Goal: Task Accomplishment & Management: Manage account settings

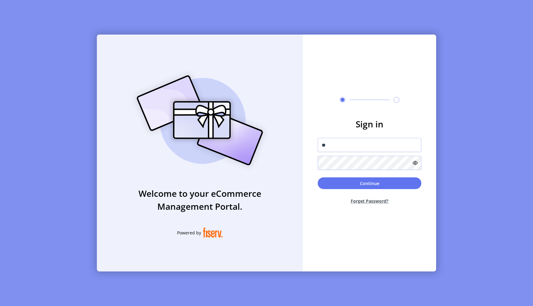
type input "**********"
click at [317, 177] on button "Continue" at bounding box center [369, 183] width 104 height 12
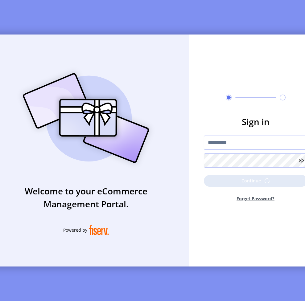
click at [225, 165] on div at bounding box center [256, 160] width 104 height 14
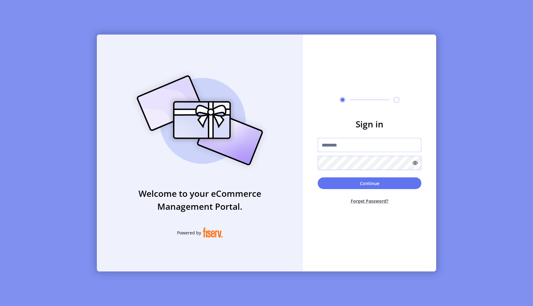
click at [330, 150] on input "text" at bounding box center [369, 145] width 104 height 14
type input "**********"
click at [317, 177] on button "Continue" at bounding box center [369, 183] width 104 height 12
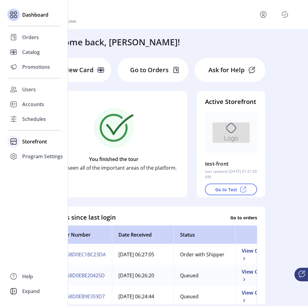
click at [38, 144] on span "Storefront" at bounding box center [34, 141] width 25 height 7
click at [46, 154] on span "Configuration" at bounding box center [38, 153] width 32 height 7
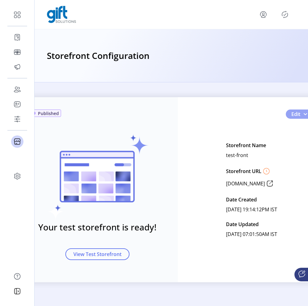
click at [300, 114] on span "Edit" at bounding box center [295, 113] width 9 height 7
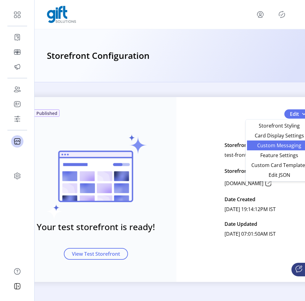
click at [276, 146] on span "Custom Messaging" at bounding box center [279, 145] width 57 height 5
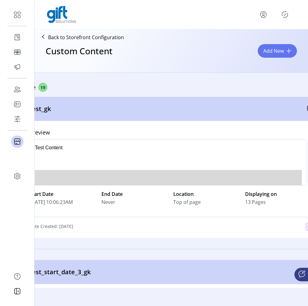
click at [225, 85] on div "Active 19" at bounding box center [171, 87] width 308 height 9
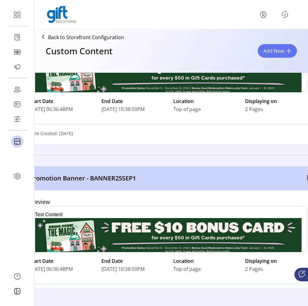
click at [102, 178] on p "Promotion Banner - BANNER25SEP1" at bounding box center [83, 178] width 106 height 9
copy p "BANNER25SEP1"
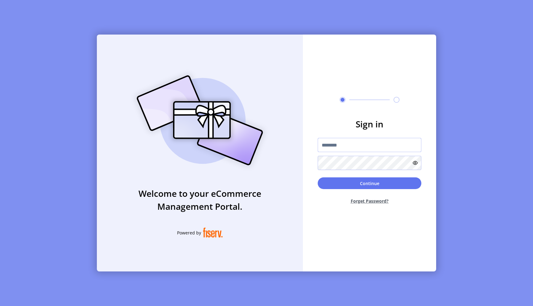
click at [376, 149] on input "text" at bounding box center [369, 145] width 104 height 14
type input "**********"
click at [317, 177] on button "Continue" at bounding box center [369, 183] width 104 height 12
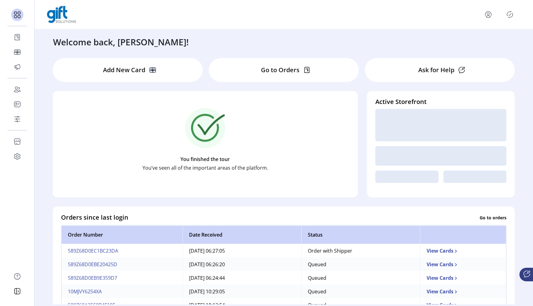
click at [510, 13] on icon "Publisher Panel" at bounding box center [510, 15] width 10 height 10
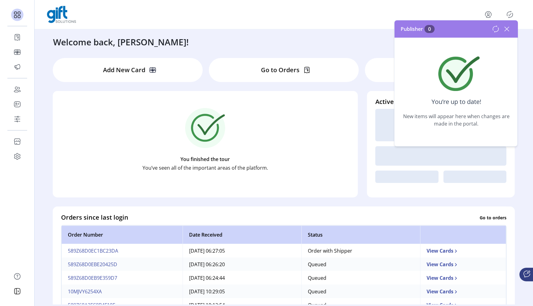
click at [507, 28] on icon at bounding box center [506, 29] width 4 height 4
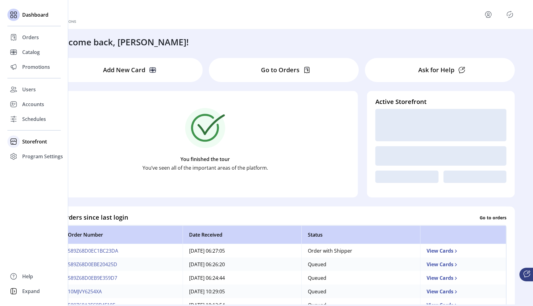
click at [35, 141] on span "Storefront" at bounding box center [34, 141] width 25 height 7
click at [35, 154] on span "Configuration" at bounding box center [38, 153] width 32 height 7
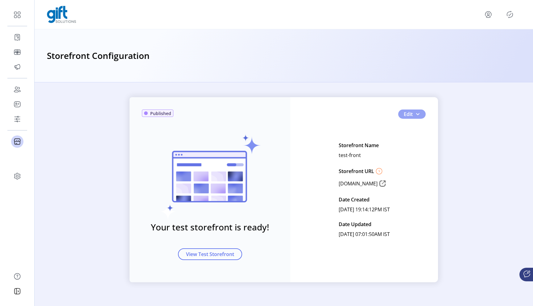
click at [412, 117] on button "Edit" at bounding box center [411, 113] width 27 height 9
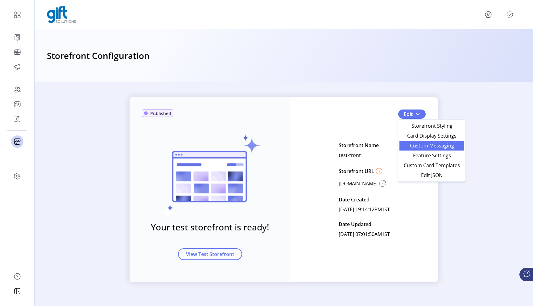
click at [415, 145] on span "Custom Messaging" at bounding box center [431, 145] width 57 height 5
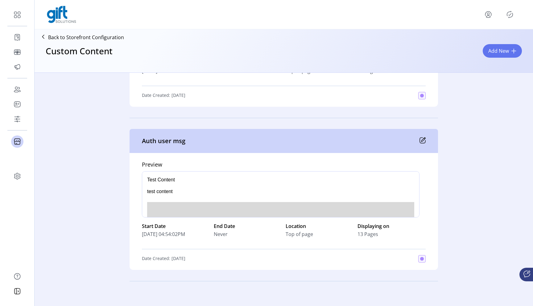
scroll to position [1869, 0]
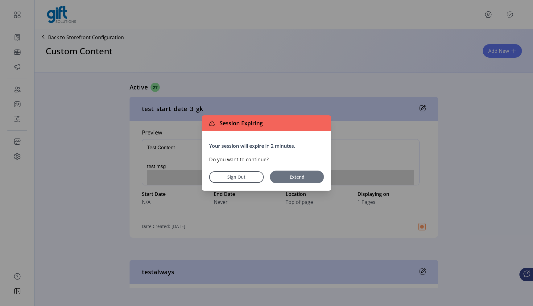
click at [289, 180] on span "Extend" at bounding box center [297, 177] width 48 height 6
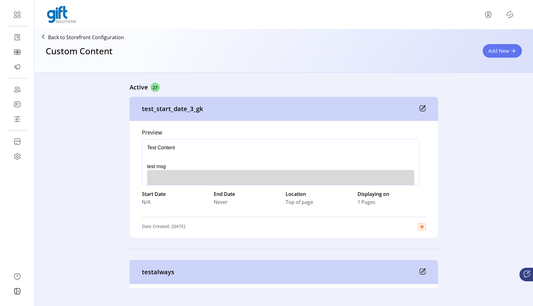
click at [81, 37] on p "Back to Storefront Configuration" at bounding box center [86, 37] width 76 height 7
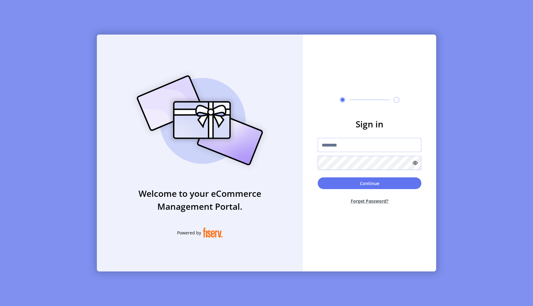
click at [328, 143] on input "text" at bounding box center [369, 145] width 104 height 14
click at [351, 147] on input "text" at bounding box center [369, 145] width 104 height 14
type input "*"
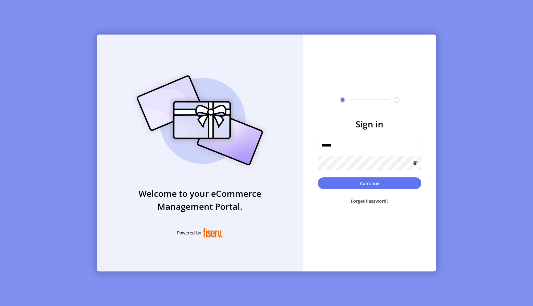
type input "**********"
click at [317, 177] on button "Continue" at bounding box center [369, 183] width 104 height 12
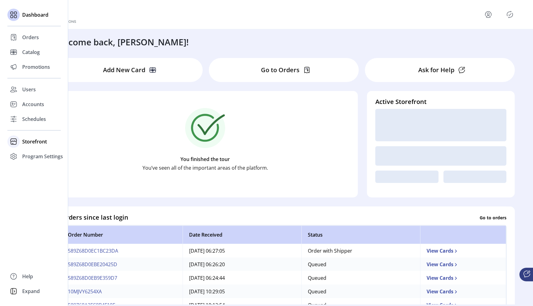
click at [39, 141] on span "Storefront" at bounding box center [34, 141] width 25 height 7
click at [44, 158] on div "Configuration" at bounding box center [33, 154] width 53 height 10
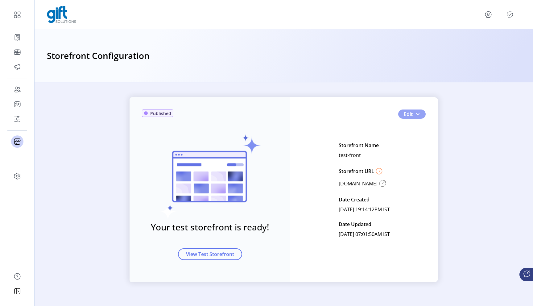
click at [414, 116] on button "Edit" at bounding box center [411, 113] width 27 height 9
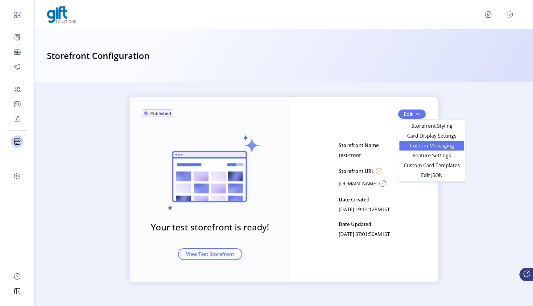
click at [428, 145] on span "Custom Messaging" at bounding box center [431, 145] width 57 height 5
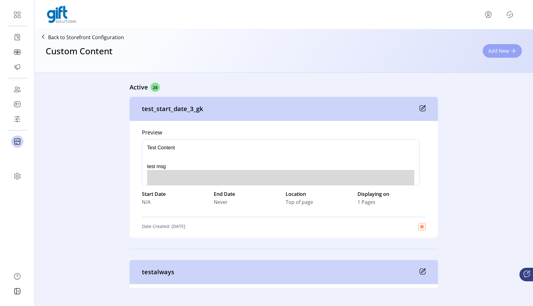
click at [496, 51] on span "Add New" at bounding box center [498, 50] width 21 height 7
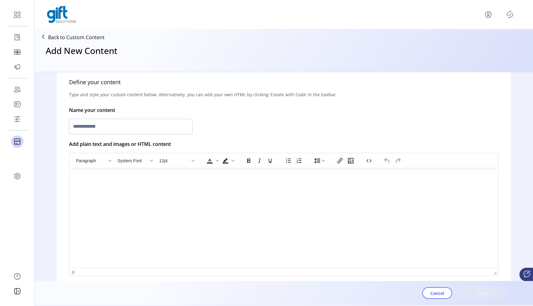
click at [120, 128] on input "text" at bounding box center [130, 126] width 123 height 15
type input "**********"
click at [127, 173] on html at bounding box center [284, 170] width 428 height 5
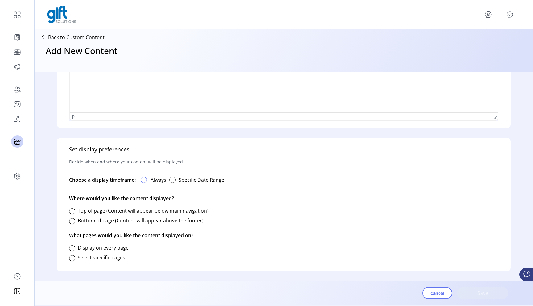
click at [146, 181] on div at bounding box center [144, 180] width 6 height 6
click at [70, 214] on div at bounding box center [72, 211] width 6 height 6
click at [74, 248] on div at bounding box center [72, 248] width 6 height 6
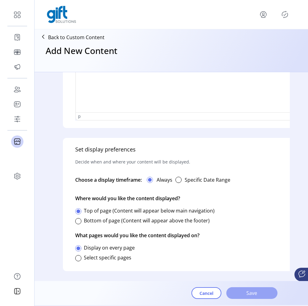
click at [254, 293] on span "Save" at bounding box center [251, 292] width 35 height 7
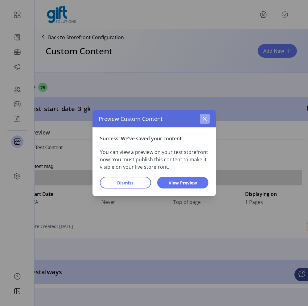
click at [206, 117] on icon "button" at bounding box center [204, 118] width 5 height 5
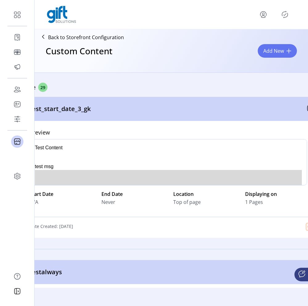
click at [285, 14] on icon "Publisher Panel" at bounding box center [285, 15] width 10 height 10
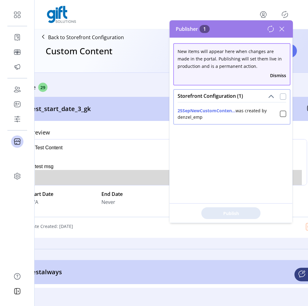
click at [281, 98] on div at bounding box center [283, 96] width 6 height 6
click at [238, 215] on span "Publish 1 Items" at bounding box center [230, 213] width 43 height 6
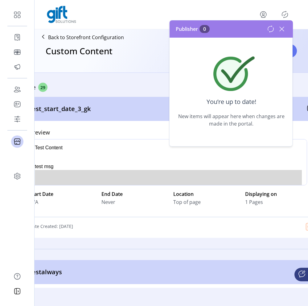
click at [281, 32] on icon at bounding box center [282, 29] width 10 height 10
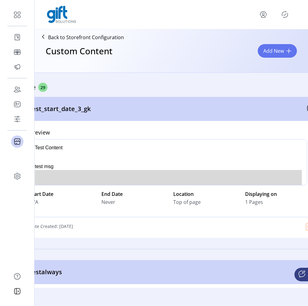
click at [286, 18] on icon "Publisher Panel" at bounding box center [285, 15] width 10 height 10
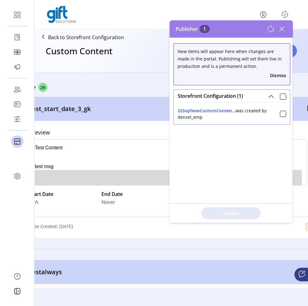
click at [283, 27] on icon at bounding box center [282, 29] width 10 height 10
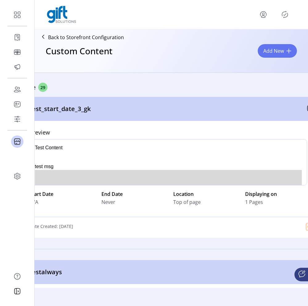
click at [264, 88] on div "Active 29" at bounding box center [171, 87] width 308 height 9
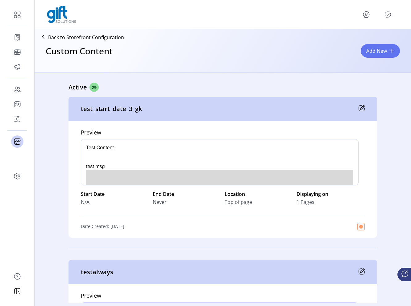
click at [252, 89] on div "Active 29" at bounding box center [222, 87] width 308 height 9
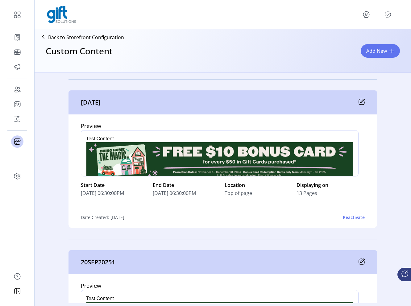
scroll to position [8209, 0]
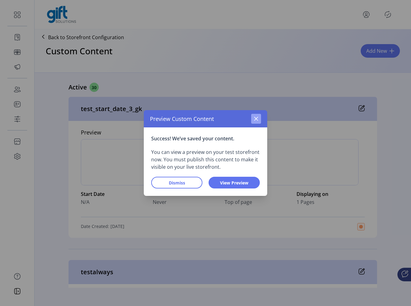
click at [256, 122] on button "button" at bounding box center [256, 119] width 10 height 10
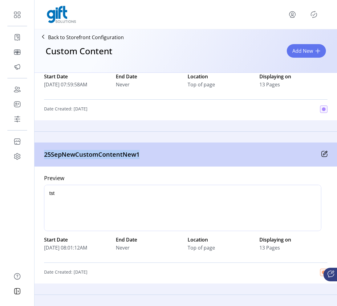
click at [318, 16] on icon "Publisher Panel" at bounding box center [314, 15] width 10 height 10
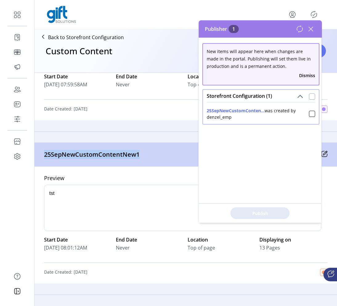
click at [311, 97] on div at bounding box center [312, 96] width 6 height 6
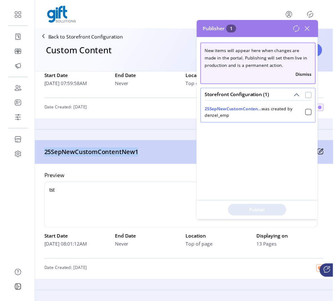
scroll to position [3, 2]
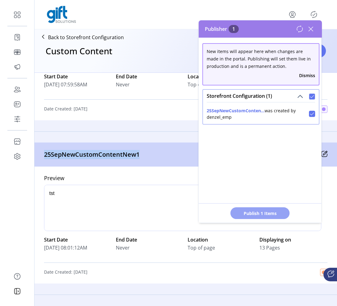
click at [269, 211] on span "Publish 1 Items" at bounding box center [260, 213] width 43 height 6
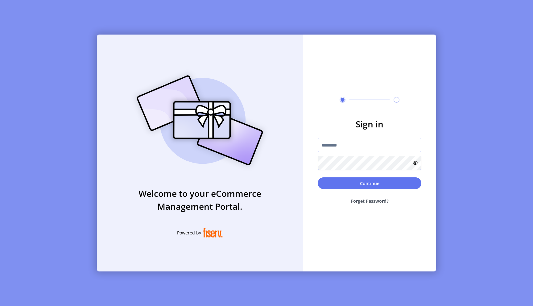
click at [329, 145] on input "text" at bounding box center [369, 145] width 104 height 14
type input "*"
type input "**********"
click at [367, 182] on button "Continue" at bounding box center [369, 183] width 104 height 12
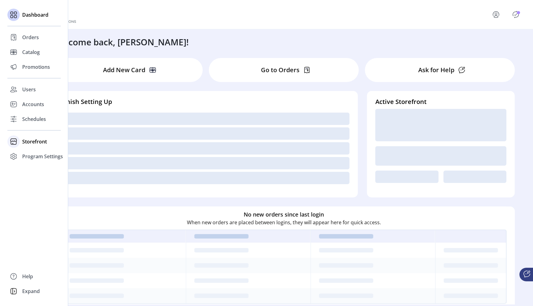
click at [38, 143] on span "Storefront" at bounding box center [34, 141] width 25 height 7
click at [41, 156] on span "Configuration" at bounding box center [38, 153] width 32 height 7
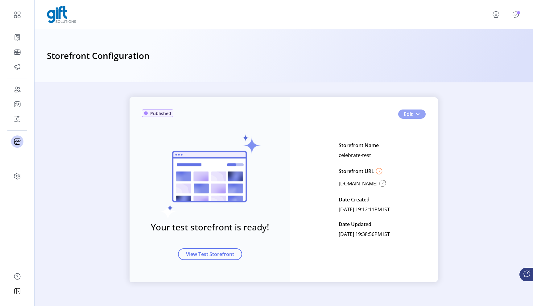
click at [416, 113] on span "button" at bounding box center [417, 114] width 5 height 5
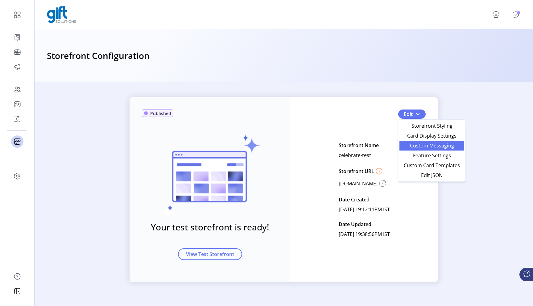
click at [421, 143] on span "Custom Messaging" at bounding box center [431, 145] width 57 height 5
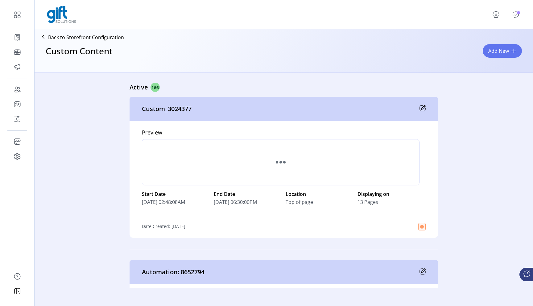
click at [398, 148] on div "Loading..." at bounding box center [280, 162] width 277 height 46
click at [514, 16] on icon "Publisher Panel" at bounding box center [515, 15] width 10 height 10
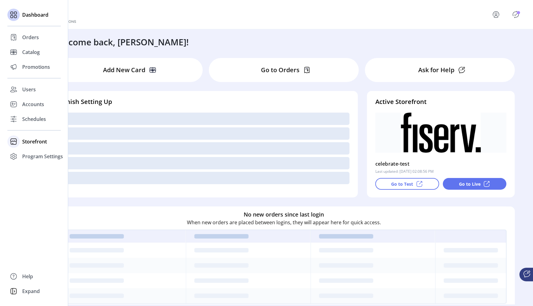
click at [34, 146] on div "Storefront" at bounding box center [33, 141] width 53 height 15
click at [31, 155] on span "Configuration" at bounding box center [38, 153] width 32 height 7
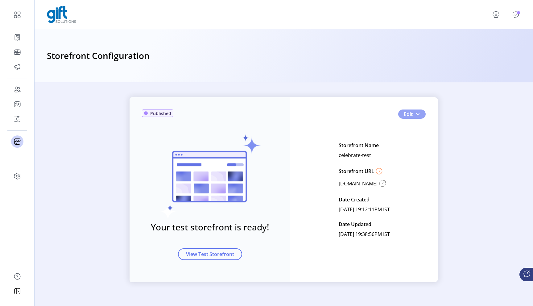
click at [410, 115] on span "Edit" at bounding box center [407, 113] width 9 height 7
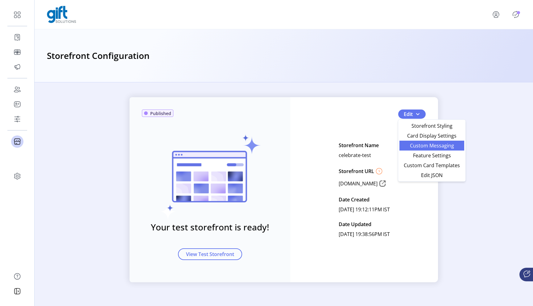
click at [419, 144] on span "Custom Messaging" at bounding box center [431, 145] width 57 height 5
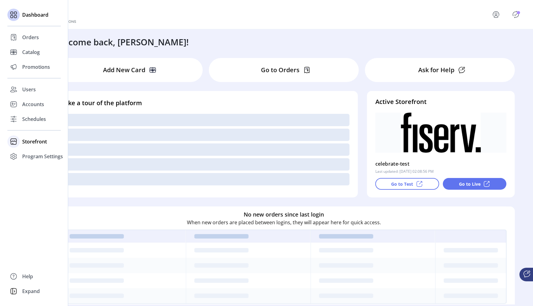
click at [44, 141] on span "Storefront" at bounding box center [34, 141] width 25 height 7
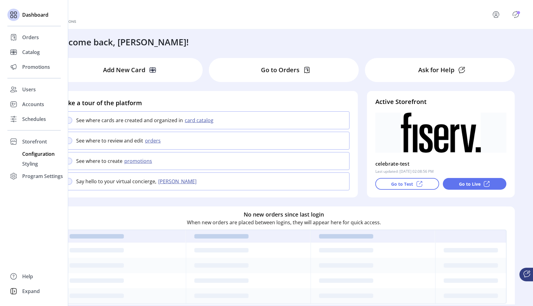
click at [46, 156] on span "Configuration" at bounding box center [38, 153] width 32 height 7
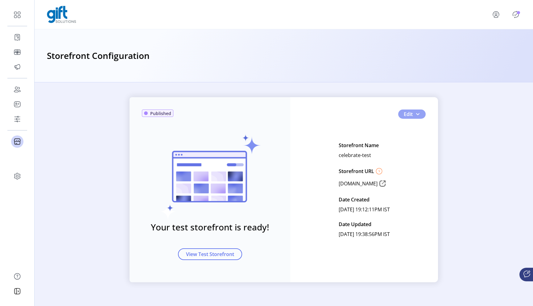
click at [415, 116] on span "button" at bounding box center [417, 114] width 5 height 5
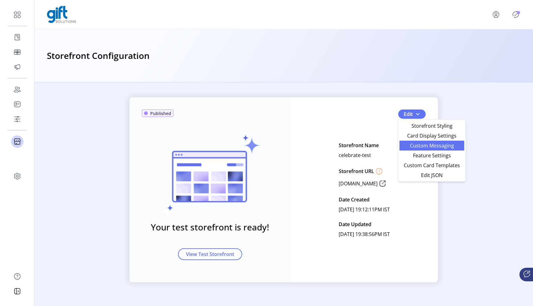
click at [421, 144] on span "Custom Messaging" at bounding box center [431, 145] width 57 height 5
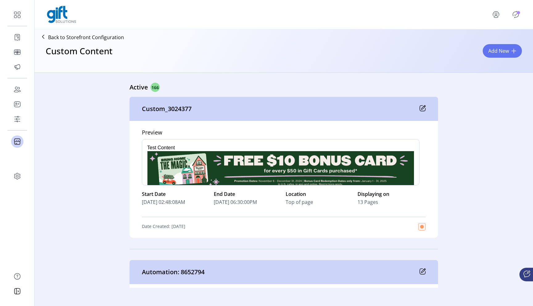
click at [497, 54] on span "Add New" at bounding box center [498, 50] width 21 height 7
click at [492, 53] on span "Add New" at bounding box center [498, 50] width 21 height 7
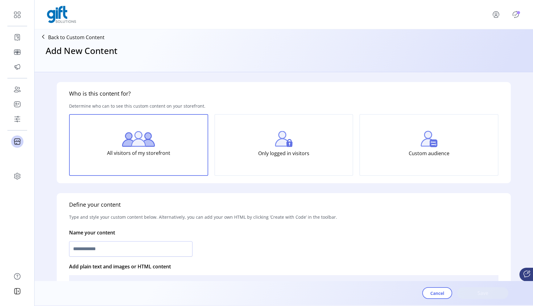
click at [83, 36] on p "Back to Custom Content" at bounding box center [76, 37] width 56 height 7
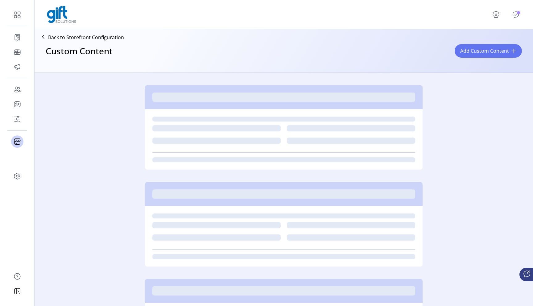
click at [69, 42] on div "Back to Storefront Configuration" at bounding box center [80, 37] width 87 height 11
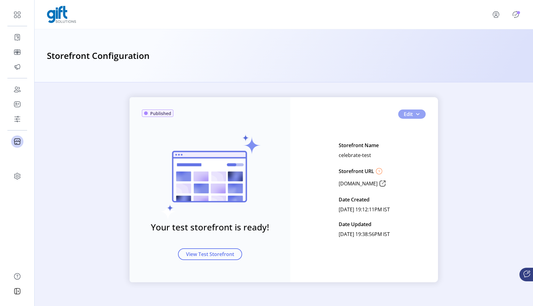
click at [409, 117] on span "Edit" at bounding box center [407, 113] width 9 height 7
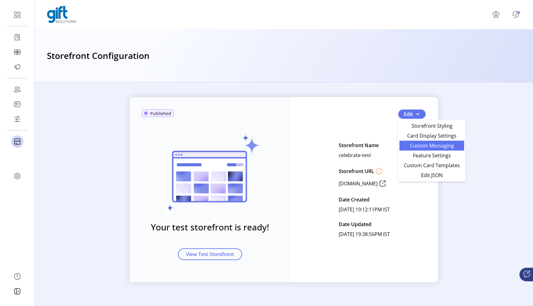
click at [419, 144] on span "Custom Messaging" at bounding box center [431, 145] width 57 height 5
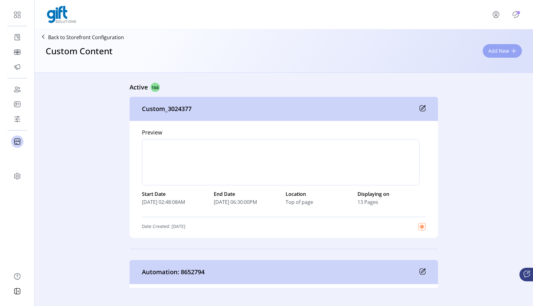
click at [494, 54] on span "Add New" at bounding box center [498, 50] width 21 height 7
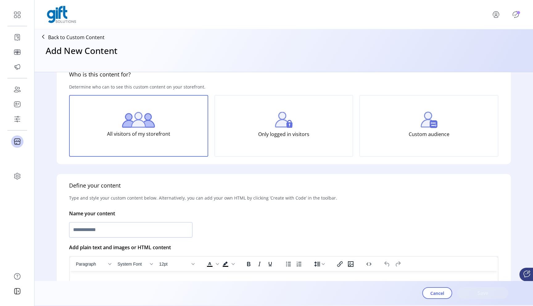
scroll to position [37, 0]
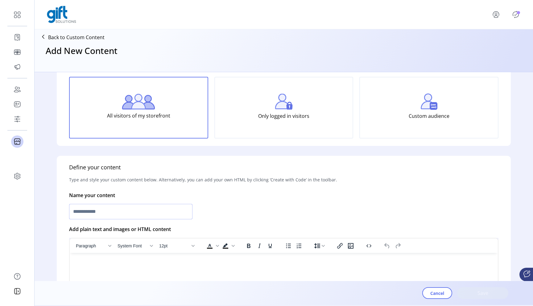
click at [140, 214] on input "text" at bounding box center [130, 211] width 123 height 15
type input "*"
click at [119, 213] on input "**********" at bounding box center [130, 211] width 123 height 15
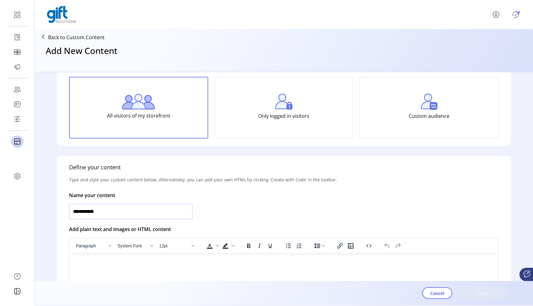
click at [119, 213] on input "**********" at bounding box center [130, 211] width 123 height 15
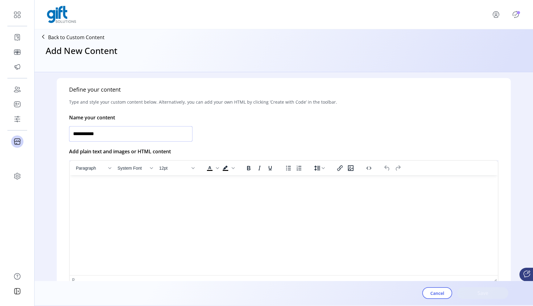
scroll to position [134, 0]
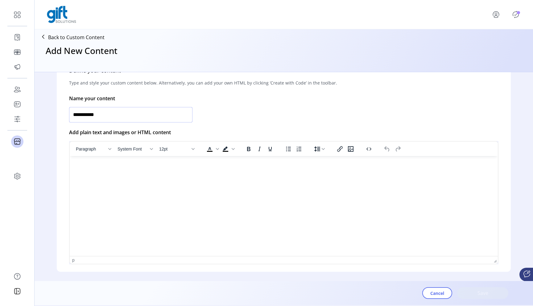
type input "**********"
click at [191, 161] on html at bounding box center [284, 158] width 428 height 5
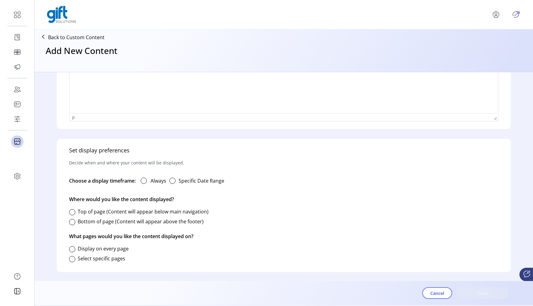
scroll to position [278, 0]
click at [149, 180] on div "Always" at bounding box center [151, 180] width 31 height 12
click at [142, 181] on div at bounding box center [144, 180] width 6 height 6
click at [71, 211] on div at bounding box center [72, 211] width 6 height 6
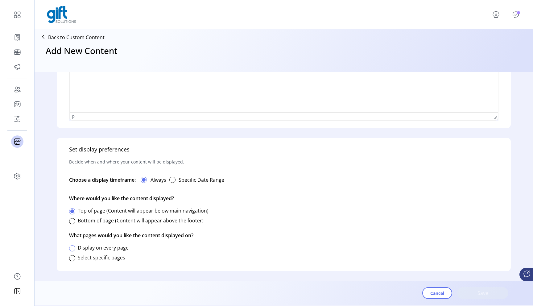
click at [72, 247] on div at bounding box center [72, 248] width 6 height 6
click at [487, 291] on span "Save" at bounding box center [482, 292] width 35 height 7
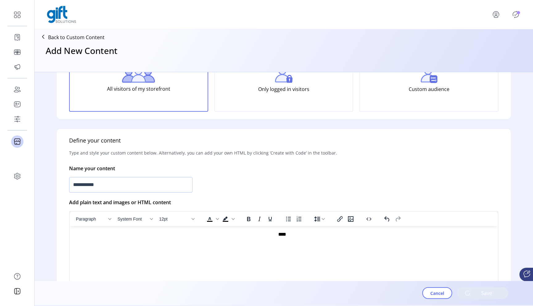
scroll to position [0, 0]
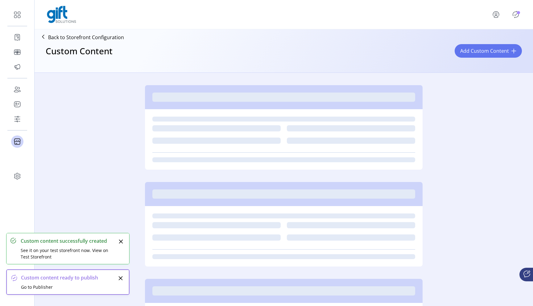
click at [516, 18] on icon "Publisher Panel" at bounding box center [515, 15] width 10 height 10
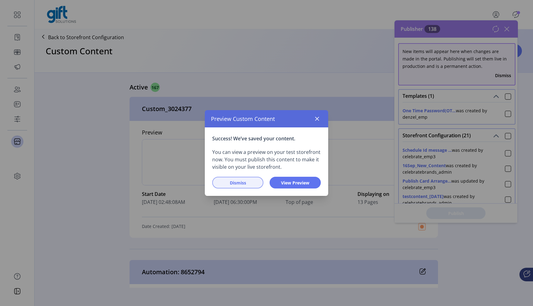
click at [244, 185] on span "Dismiss" at bounding box center [237, 182] width 35 height 6
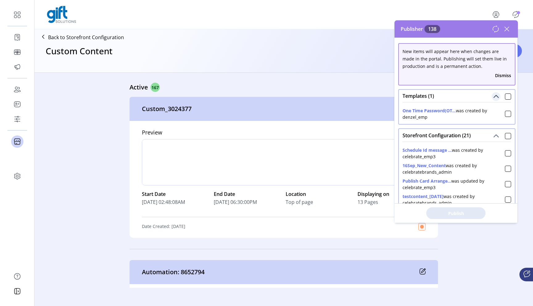
click at [493, 97] on span "Templates (1)" at bounding box center [496, 96] width 6 height 6
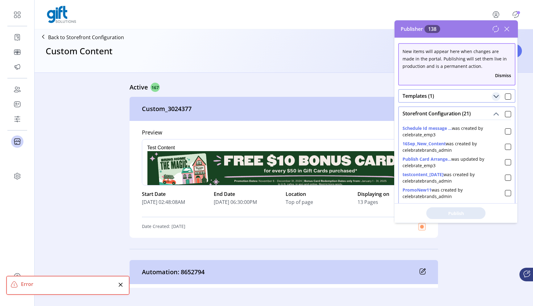
click at [505, 221] on div at bounding box center [508, 224] width 6 height 6
click at [505, 222] on icon at bounding box center [507, 224] width 4 height 4
click at [505, 221] on div at bounding box center [508, 224] width 6 height 6
click at [460, 214] on span "Publish 2 Items" at bounding box center [455, 213] width 43 height 6
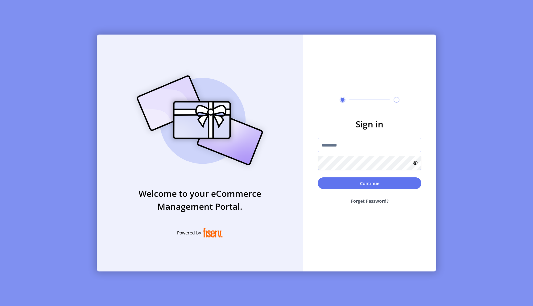
click at [349, 145] on input "text" at bounding box center [369, 145] width 104 height 14
click at [336, 145] on input "text" at bounding box center [369, 145] width 104 height 14
type input "**********"
click at [317, 177] on button "Continue" at bounding box center [369, 183] width 104 height 12
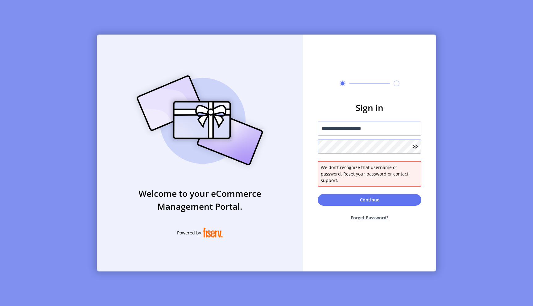
click at [415, 149] on icon at bounding box center [414, 146] width 5 height 5
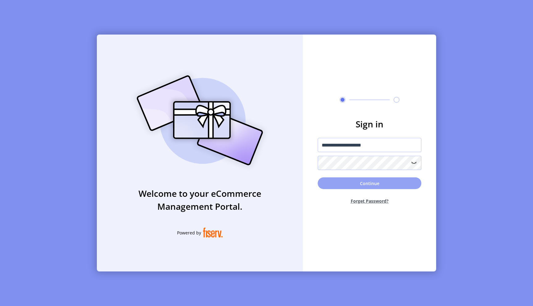
click at [405, 182] on button "Continue" at bounding box center [369, 183] width 104 height 12
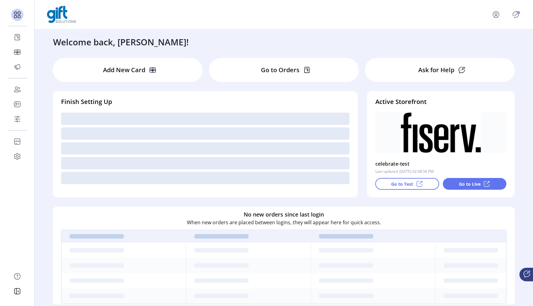
click at [512, 14] on icon "Publisher Panel" at bounding box center [515, 15] width 10 height 10
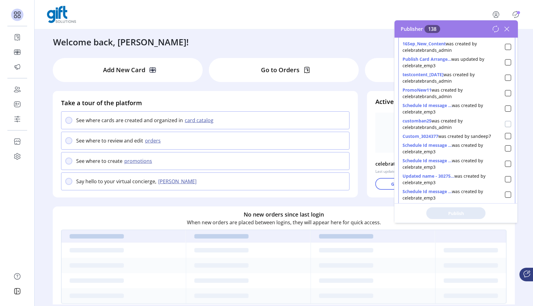
click at [505, 125] on div at bounding box center [508, 124] width 6 height 6
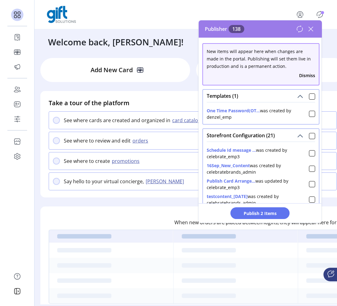
click at [269, 210] on span "Publish 2 Items" at bounding box center [260, 213] width 43 height 6
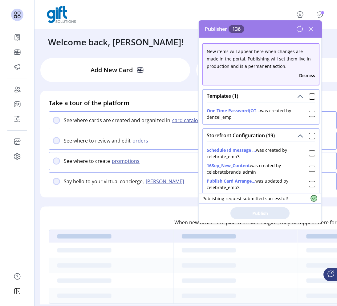
click at [313, 29] on icon at bounding box center [311, 29] width 10 height 10
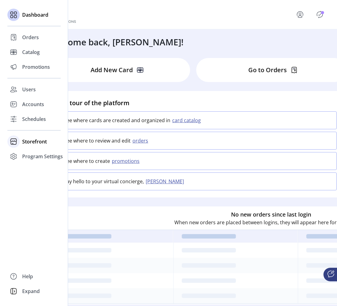
click at [36, 142] on span "Storefront" at bounding box center [34, 141] width 25 height 7
click at [42, 157] on span "Configuration" at bounding box center [38, 153] width 32 height 7
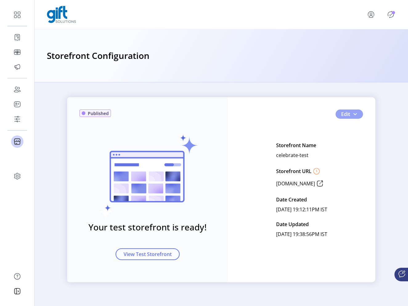
click at [337, 117] on span "Edit" at bounding box center [345, 113] width 9 height 7
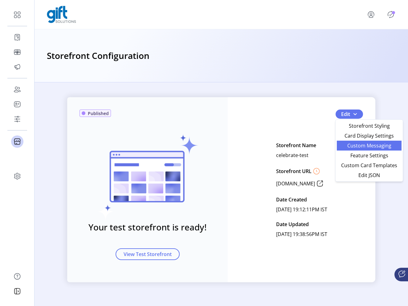
click at [337, 150] on link "Custom Messaging" at bounding box center [369, 146] width 65 height 10
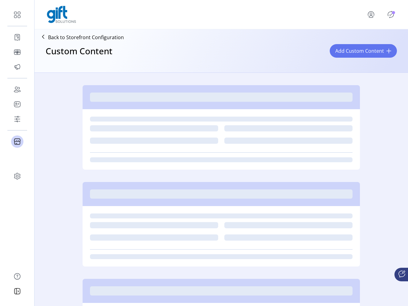
click at [244, 68] on div "Custom Content Add Custom Content" at bounding box center [221, 56] width 369 height 27
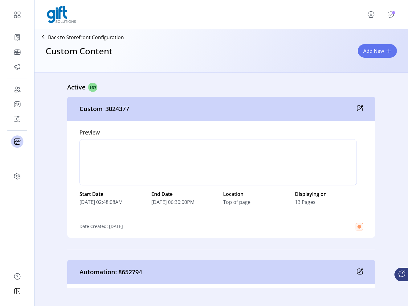
click at [243, 85] on div "Active 167" at bounding box center [221, 87] width 308 height 9
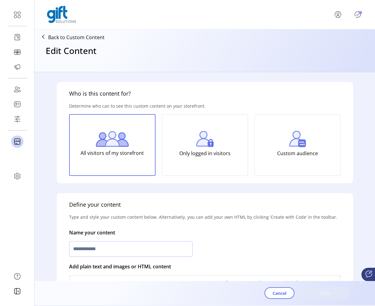
type input "**********"
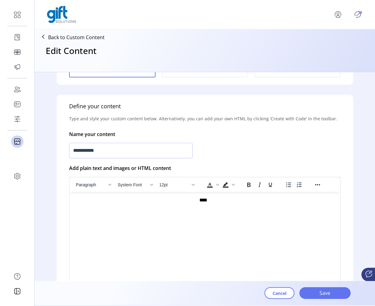
scroll to position [316, 0]
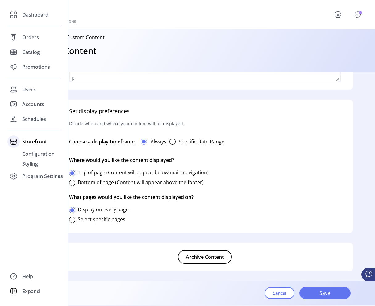
click at [38, 140] on span "Storefront" at bounding box center [34, 141] width 25 height 7
